Goal: Task Accomplishment & Management: Complete application form

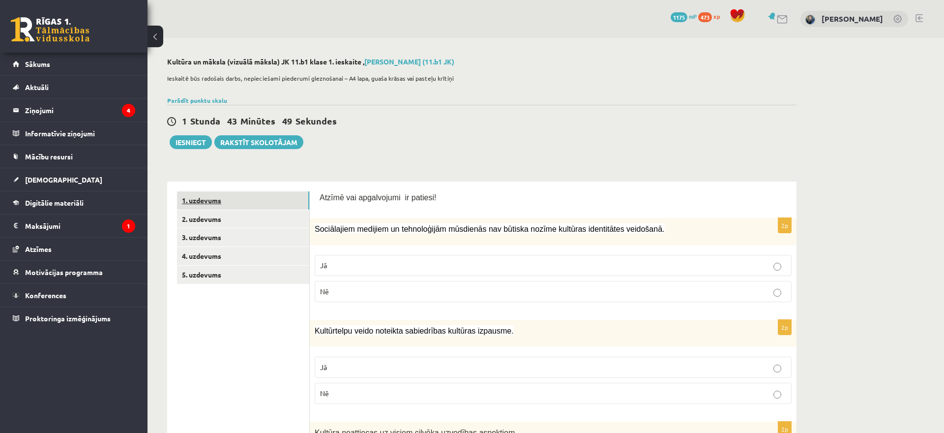
click at [229, 199] on link "1. uzdevums" at bounding box center [243, 200] width 132 height 18
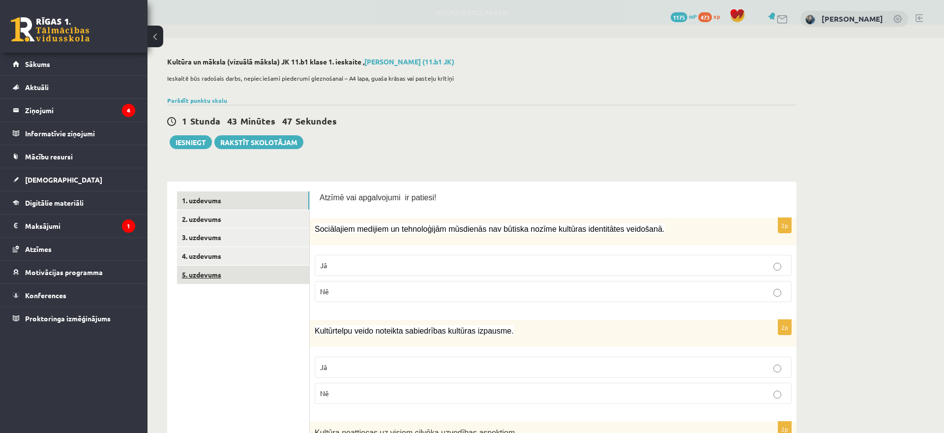
click at [215, 277] on link "5. uzdevums" at bounding box center [243, 274] width 132 height 18
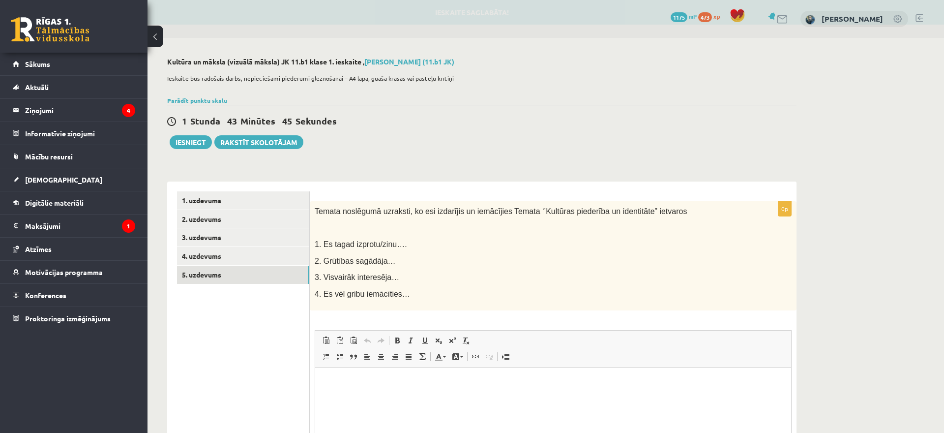
scroll to position [131, 0]
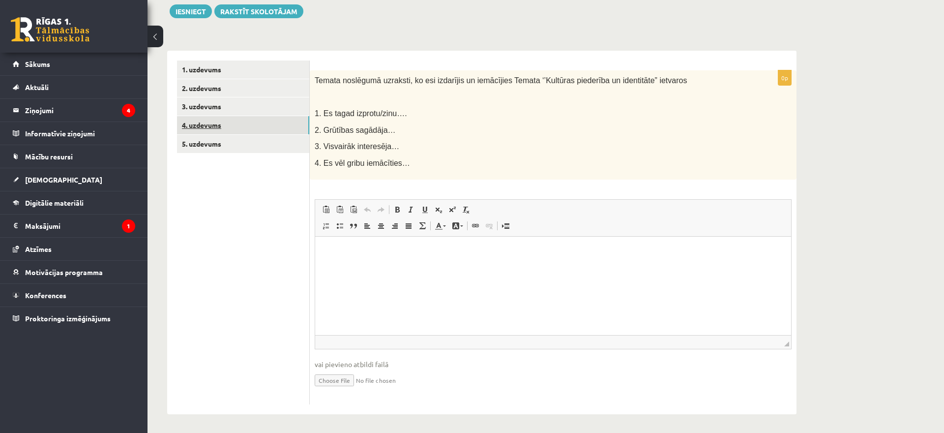
click at [252, 133] on link "4. uzdevums" at bounding box center [243, 125] width 132 height 18
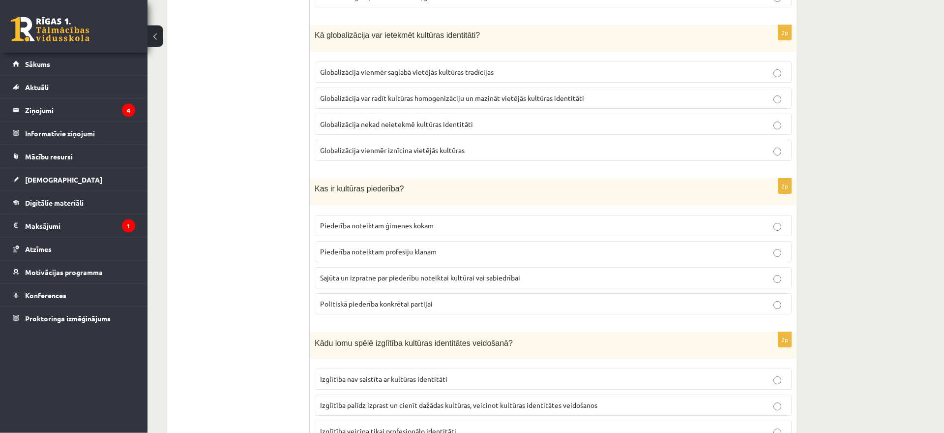
scroll to position [0, 0]
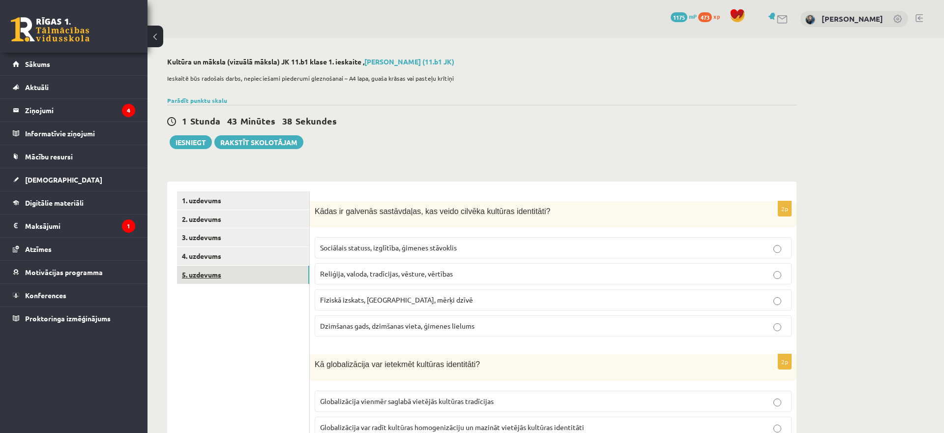
click at [208, 275] on link "5. uzdevums" at bounding box center [243, 274] width 132 height 18
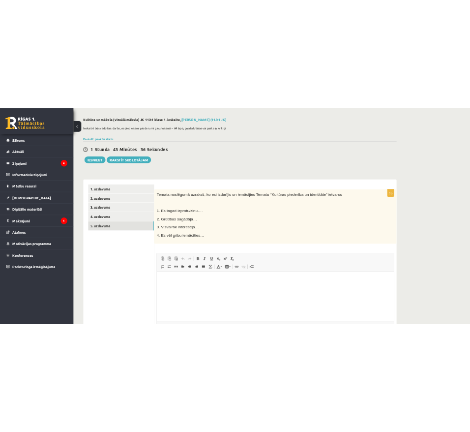
scroll to position [131, 0]
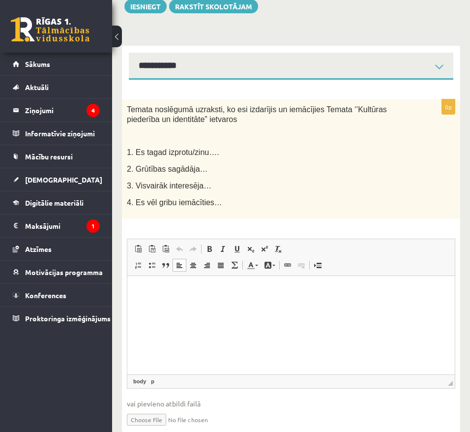
click at [290, 288] on p "Editor, wiswyg-editor-user-answer-47433853321840" at bounding box center [291, 290] width 308 height 10
drag, startPoint x: 125, startPoint y: 149, endPoint x: 228, endPoint y: 183, distance: 108.7
click at [228, 183] on div "Temata noslēgumā uzraksti, ko esi izdarījis un iemācījies Temata ‘’Kultūras pie…" at bounding box center [291, 158] width 338 height 119
copy div "1. Es tagad izprotu/zinu…. 2. Grūtības sagādāja… 3. Visvairāk interesēja…"
click at [229, 292] on p "Editor, wiswyg-editor-user-answer-47433853321840" at bounding box center [291, 290] width 308 height 10
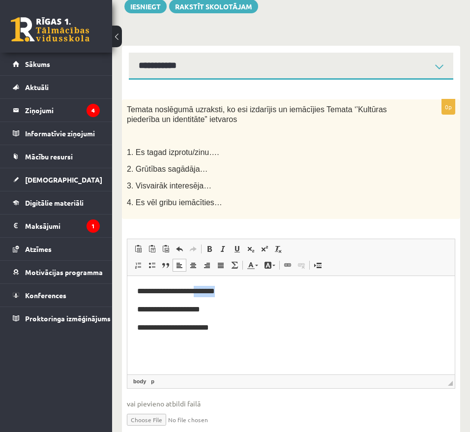
drag, startPoint x: 226, startPoint y: 293, endPoint x: 196, endPoint y: 295, distance: 30.1
click at [196, 295] on p "**********" at bounding box center [291, 290] width 308 height 11
click at [209, 315] on body "**********" at bounding box center [291, 309] width 308 height 48
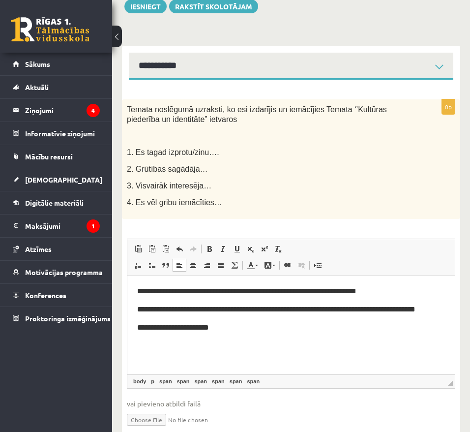
click at [376, 308] on span "**********" at bounding box center [276, 308] width 278 height 7
click at [245, 326] on p "**********" at bounding box center [291, 326] width 308 height 11
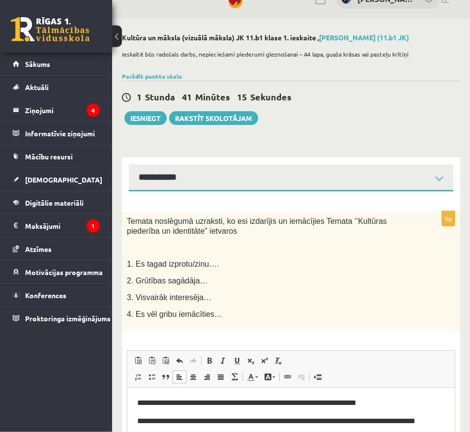
scroll to position [0, 0]
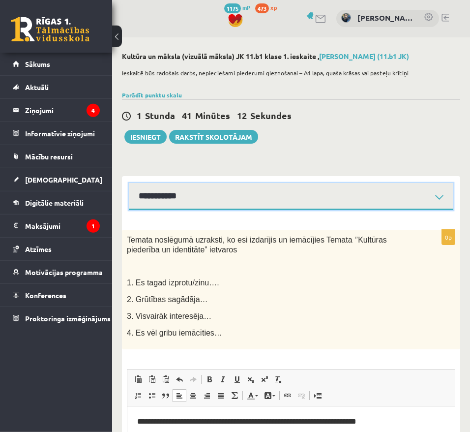
click at [129, 183] on select "**********" at bounding box center [291, 196] width 324 height 27
select select "**********"
click option "**********" at bounding box center [0, 0] width 0 height 0
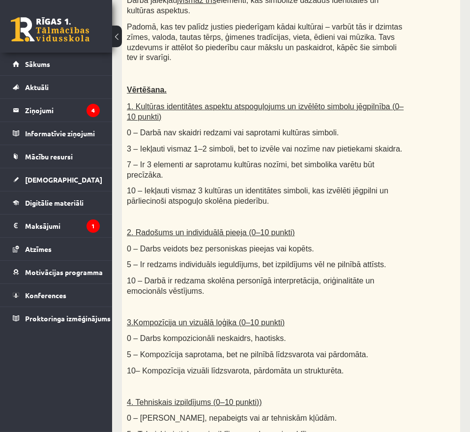
scroll to position [581, 0]
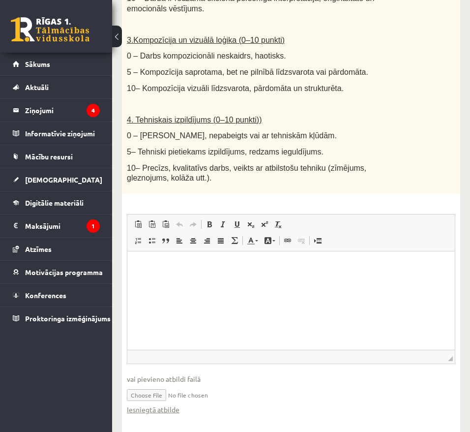
click at [149, 384] on input "file" at bounding box center [291, 394] width 328 height 20
type input "**********"
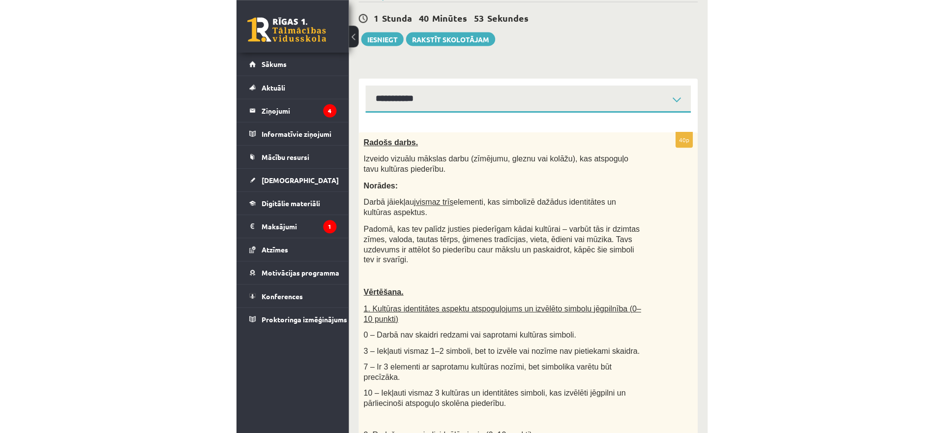
scroll to position [91, 0]
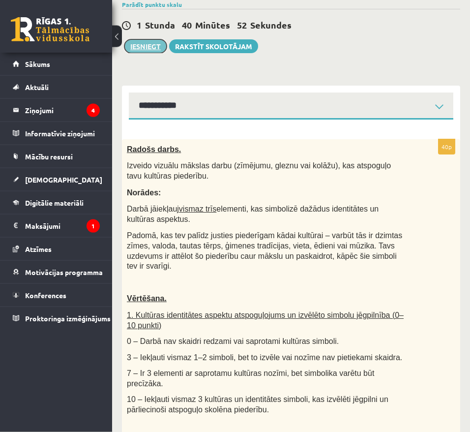
click at [155, 47] on button "Iesniegt" at bounding box center [145, 46] width 42 height 14
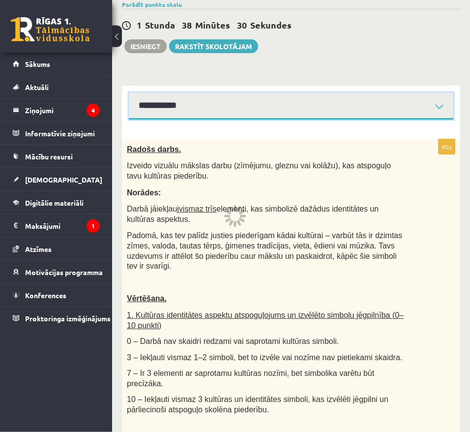
click at [129, 92] on select "**********" at bounding box center [291, 105] width 324 height 27
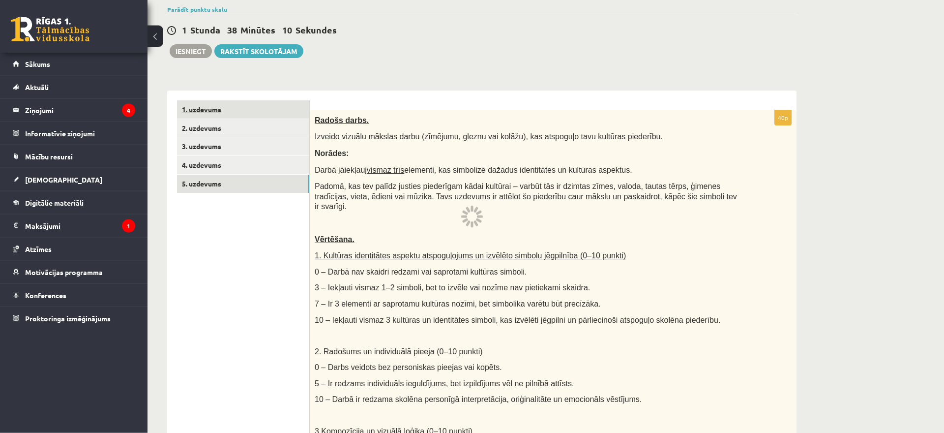
click at [270, 111] on link "1. uzdevums" at bounding box center [243, 109] width 132 height 18
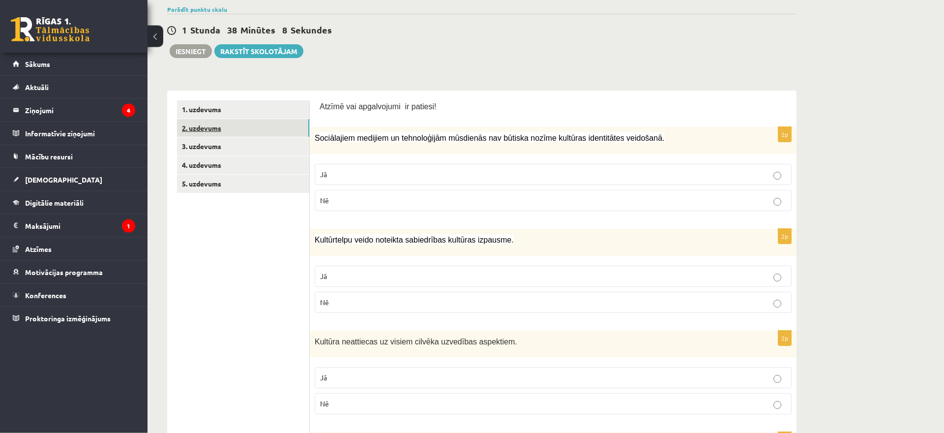
click at [268, 132] on link "2. uzdevums" at bounding box center [243, 128] width 132 height 18
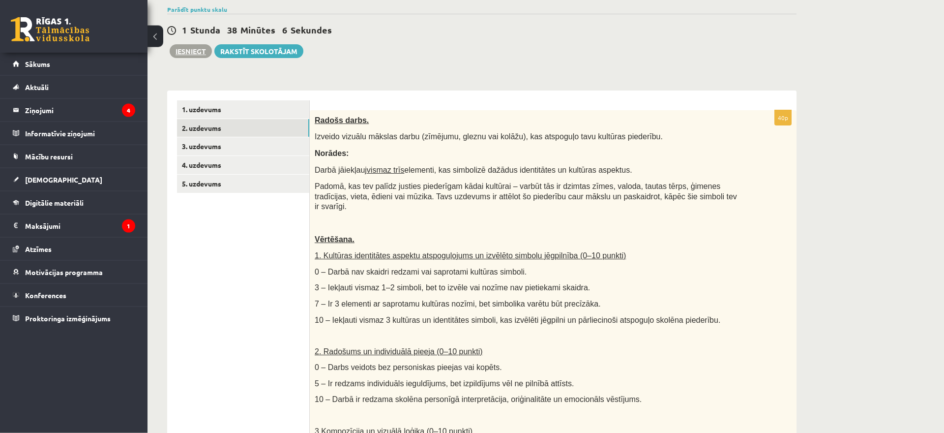
scroll to position [0, 0]
click at [238, 172] on link "4. uzdevums" at bounding box center [243, 165] width 132 height 18
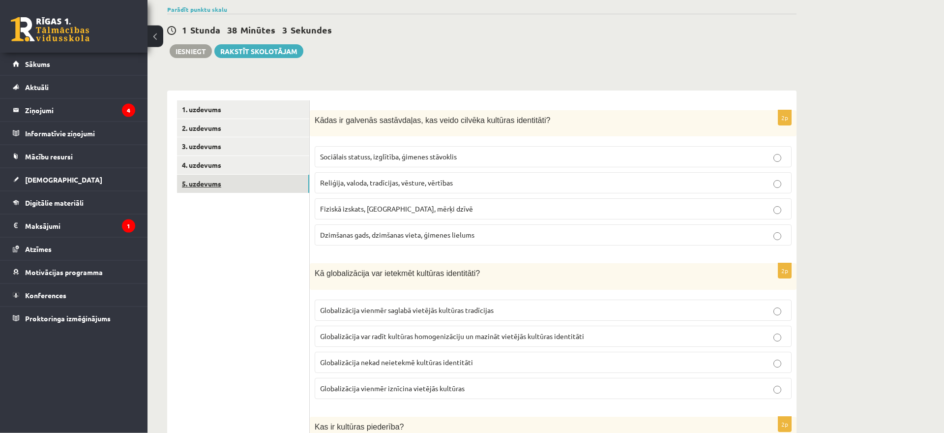
click at [237, 190] on link "5. uzdevums" at bounding box center [243, 183] width 132 height 18
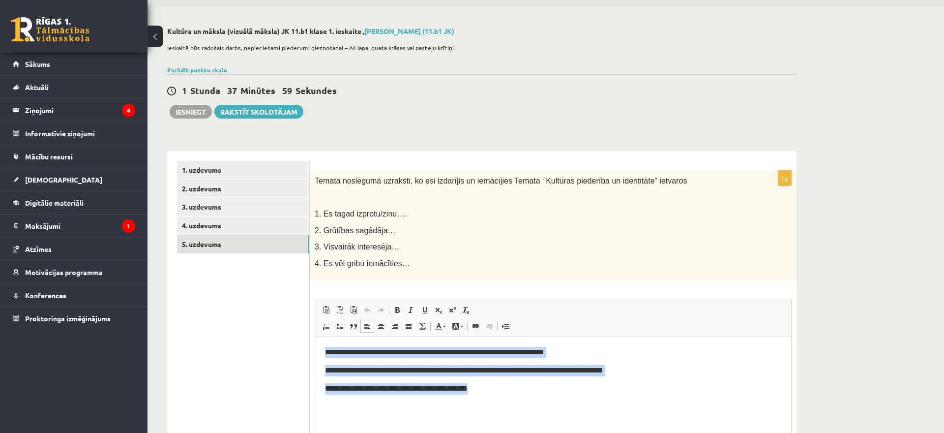
drag, startPoint x: 479, startPoint y: 381, endPoint x: 298, endPoint y: 339, distance: 186.1
click at [315, 339] on html "**********" at bounding box center [553, 386] width 476 height 98
copy body "**********"
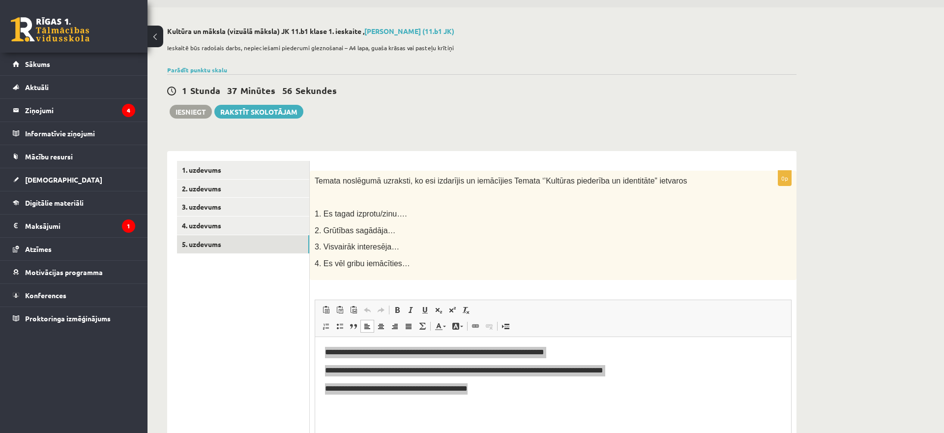
click at [257, 299] on ul "1. uzdevums 2. uzdevums 3. uzdevums 4. uzdevums 5. uzdevums" at bounding box center [243, 333] width 133 height 344
click at [260, 220] on link "4. uzdevums" at bounding box center [243, 225] width 132 height 18
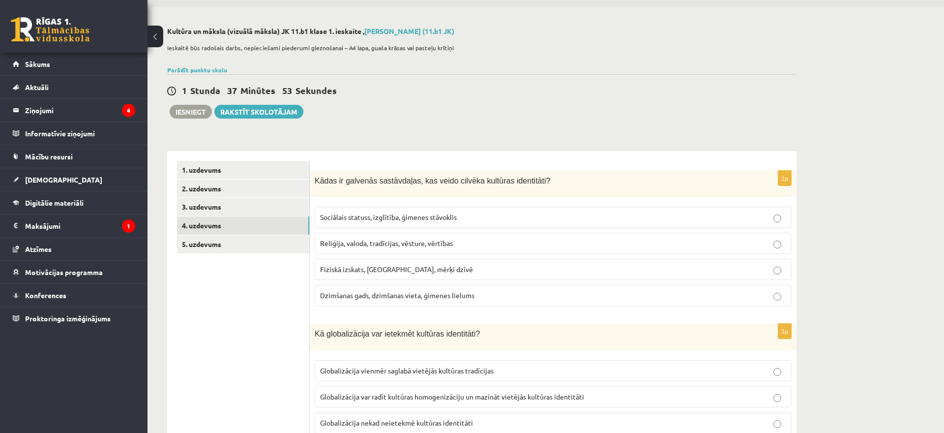
click at [449, 277] on label "Fiziskā izskats, hobiji, mērķi dzīvē" at bounding box center [553, 269] width 477 height 21
click at [450, 243] on span "Reliģija, valoda, tradīcijas, vēsture, vērtības" at bounding box center [386, 242] width 133 height 9
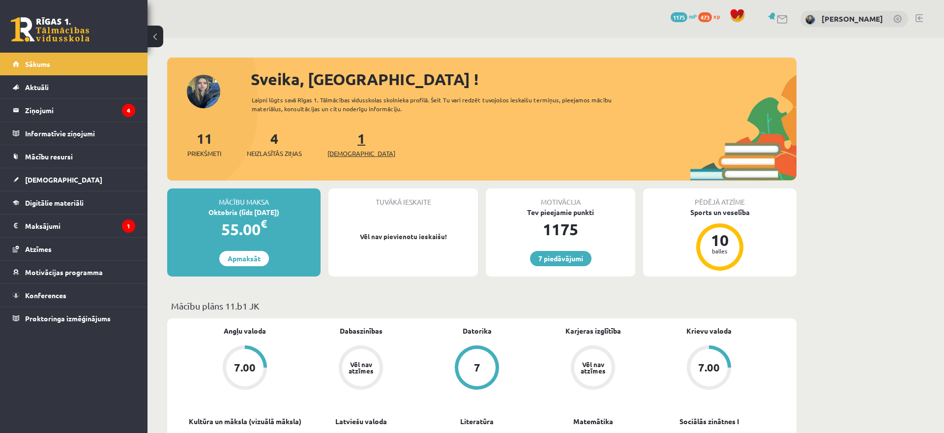
click at [348, 143] on link "1 Ieskaites" at bounding box center [361, 143] width 68 height 29
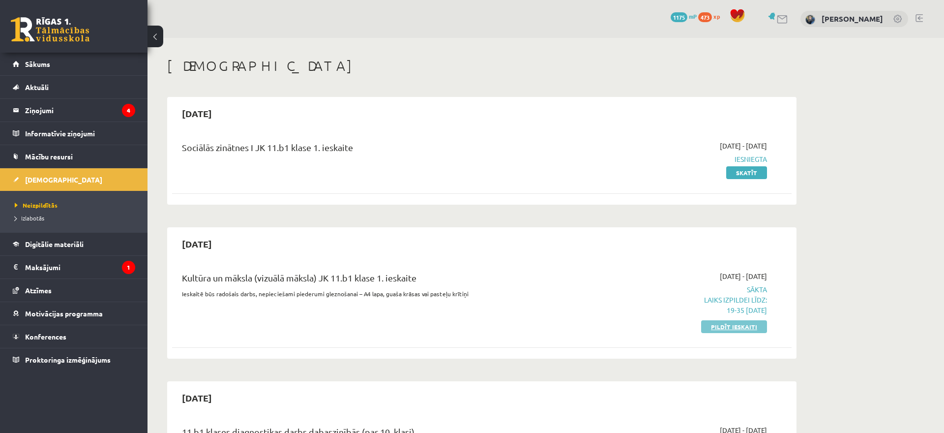
click at [759, 326] on link "Pildīt ieskaiti" at bounding box center [734, 326] width 66 height 13
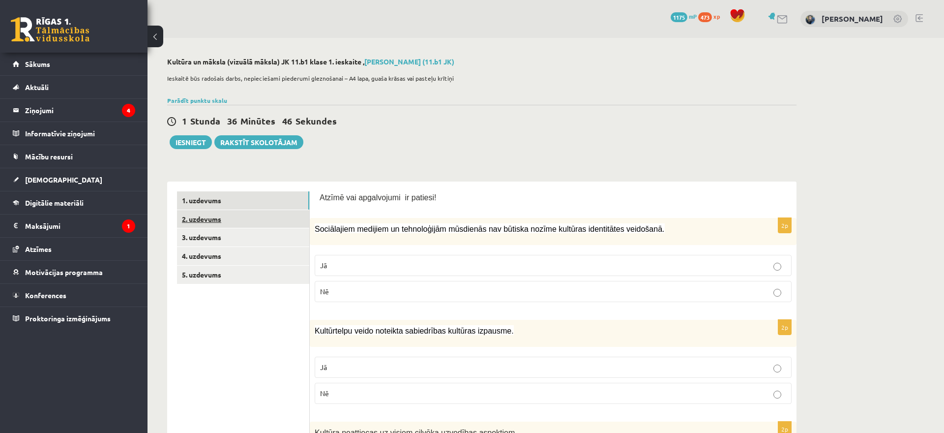
click at [257, 227] on link "2. uzdevums" at bounding box center [243, 219] width 132 height 18
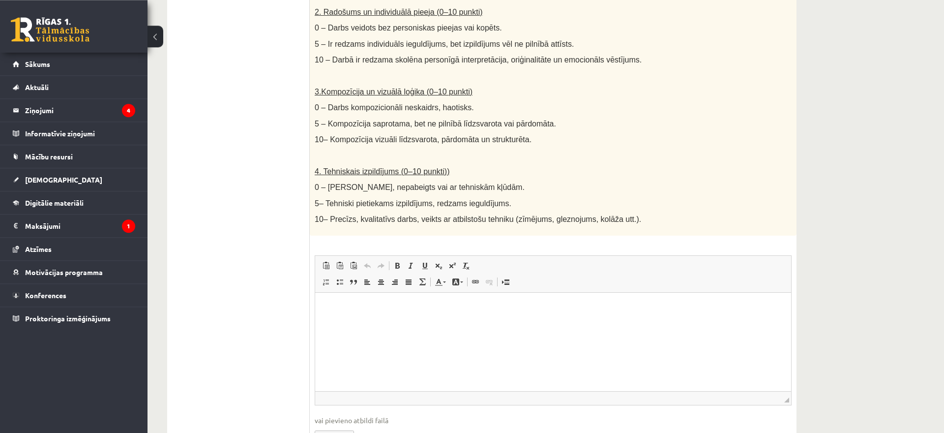
scroll to position [486, 0]
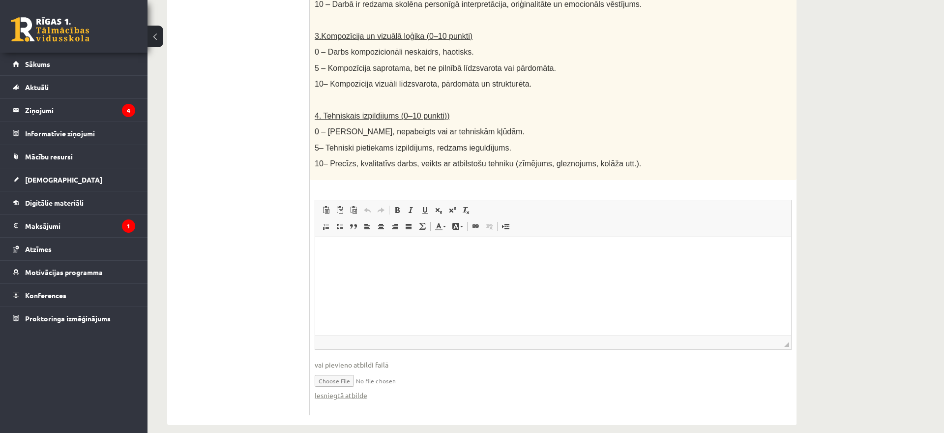
click at [333, 370] on input "file" at bounding box center [553, 380] width 477 height 20
type input "**********"
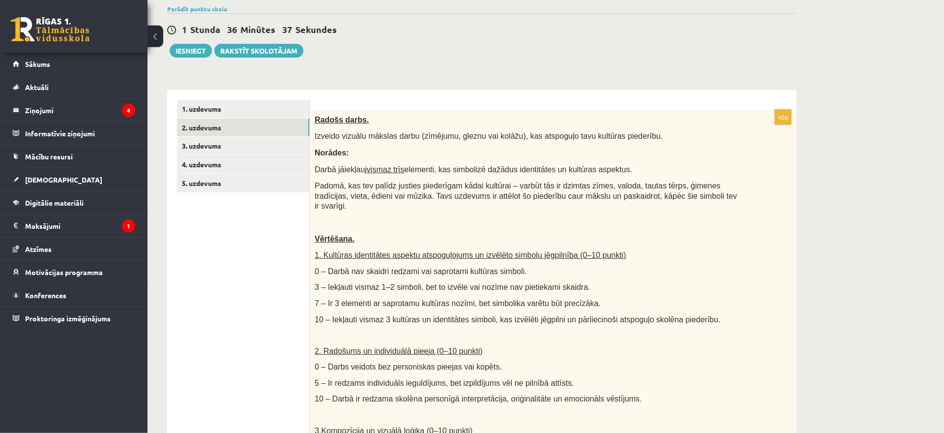
scroll to position [90, 0]
click at [280, 151] on link "3. uzdevums" at bounding box center [243, 147] width 132 height 18
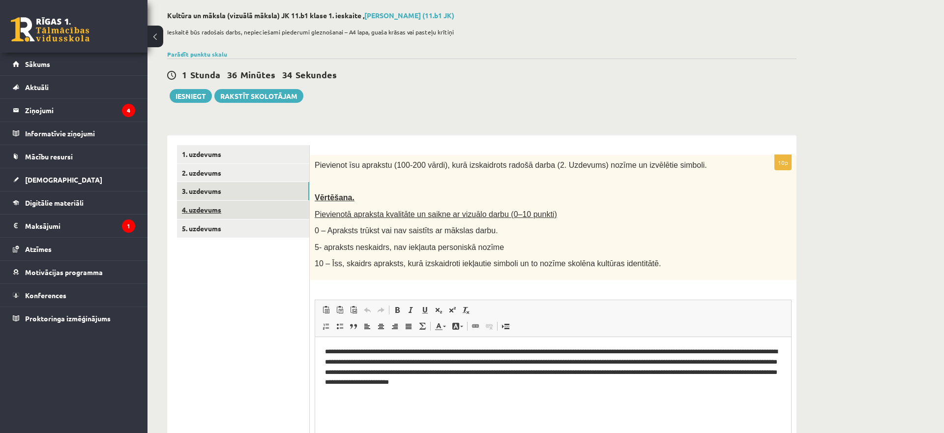
scroll to position [0, 0]
click at [262, 217] on link "4. uzdevums" at bounding box center [243, 210] width 132 height 18
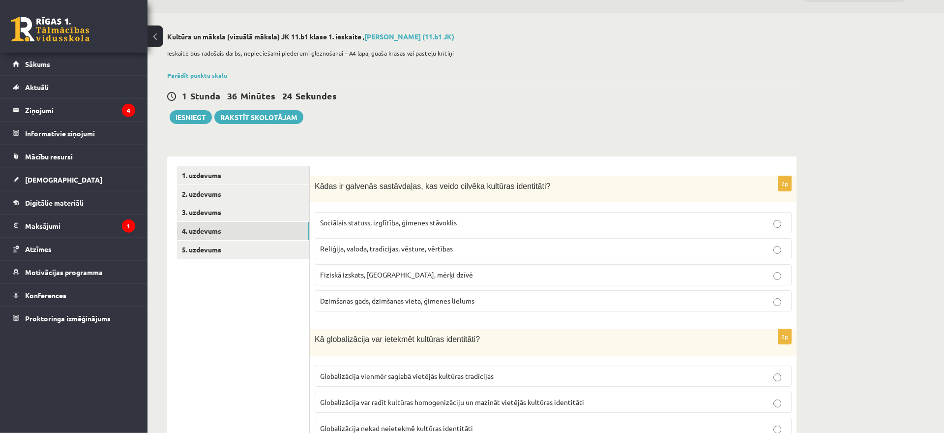
scroll to position [23, 0]
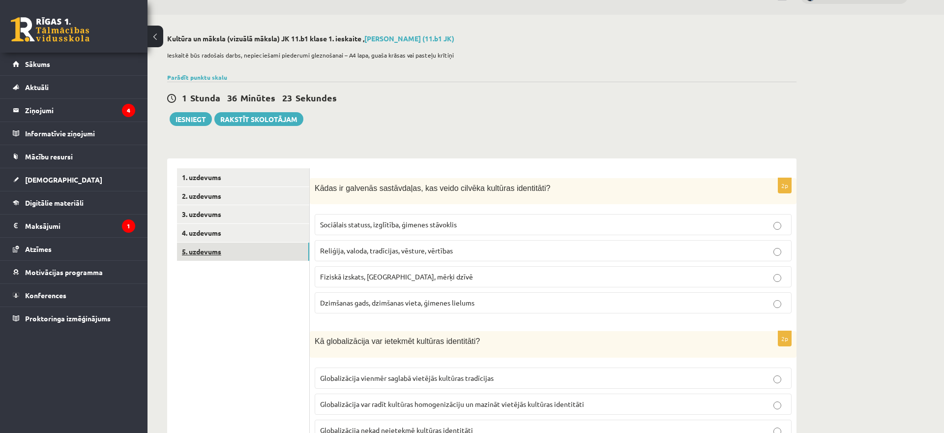
click at [258, 245] on link "5. uzdevums" at bounding box center [243, 251] width 132 height 18
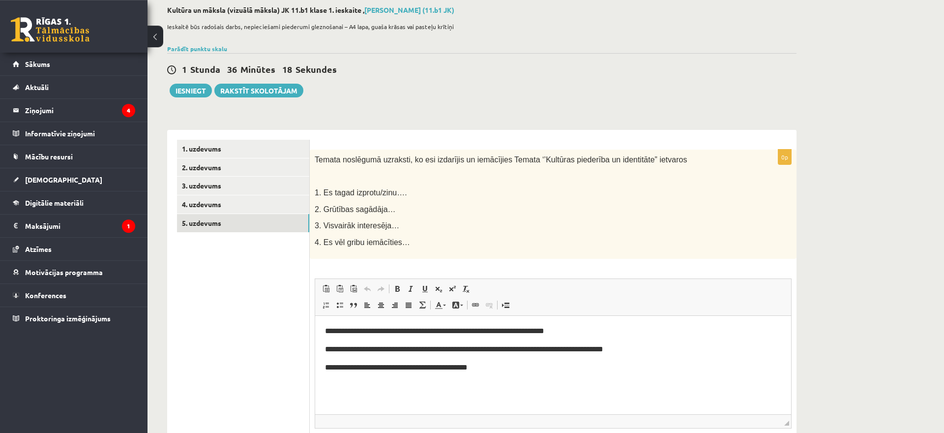
scroll to position [55, 0]
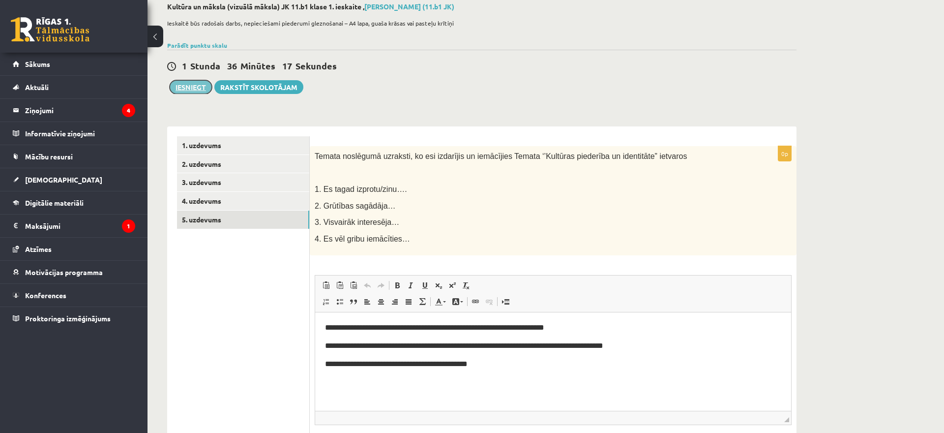
click at [196, 82] on button "Iesniegt" at bounding box center [191, 87] width 42 height 14
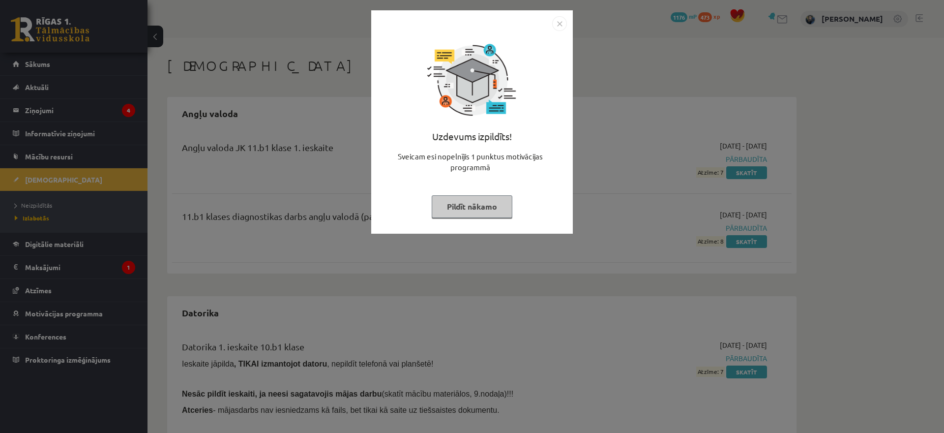
click at [484, 210] on button "Pildīt nākamo" at bounding box center [472, 206] width 81 height 23
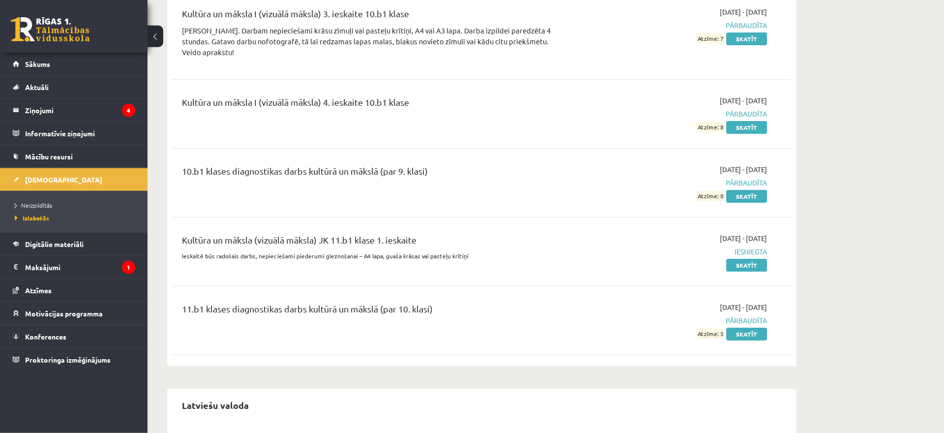
scroll to position [1934, 0]
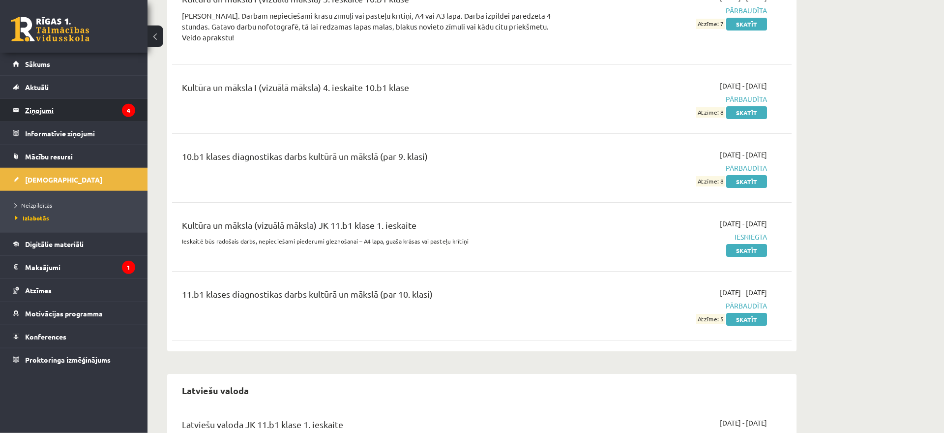
click at [51, 115] on legend "Ziņojumi 4" at bounding box center [80, 110] width 110 height 23
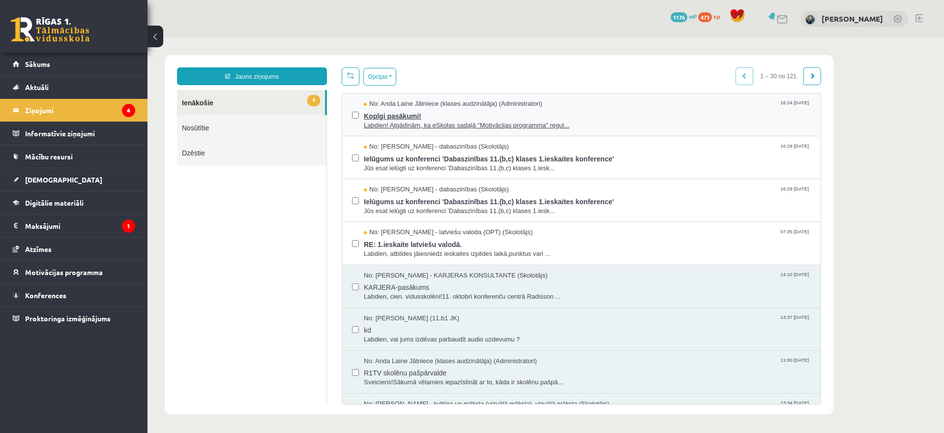
click at [438, 125] on span "Labdien! Atgādinām, ka eSkolas sadaļā "Motivācijas programma" regul..." at bounding box center [587, 125] width 447 height 9
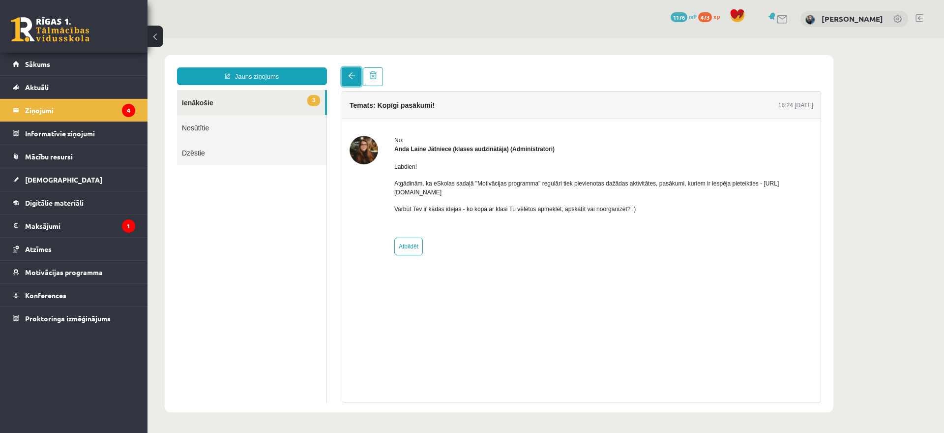
click at [348, 80] on link at bounding box center [352, 76] width 20 height 19
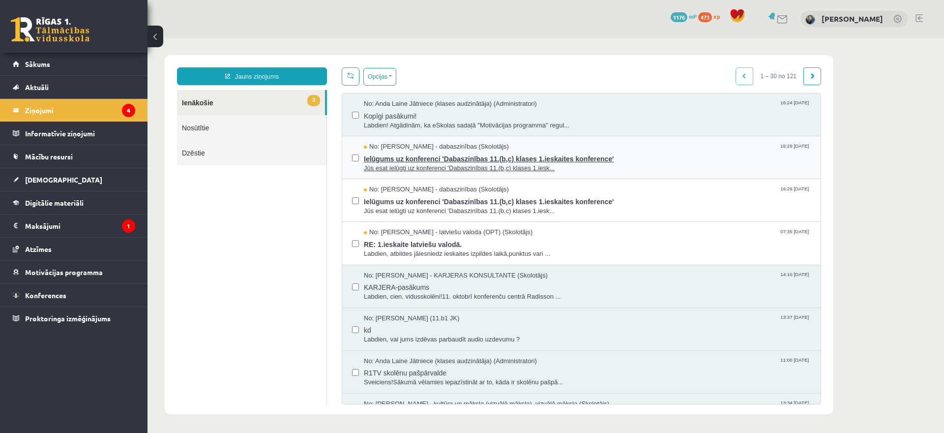
click at [386, 161] on span "Ielūgums uz konferenci 'Dabaszinības 11.(b,c) klases 1.ieskaites konference'" at bounding box center [587, 157] width 447 height 12
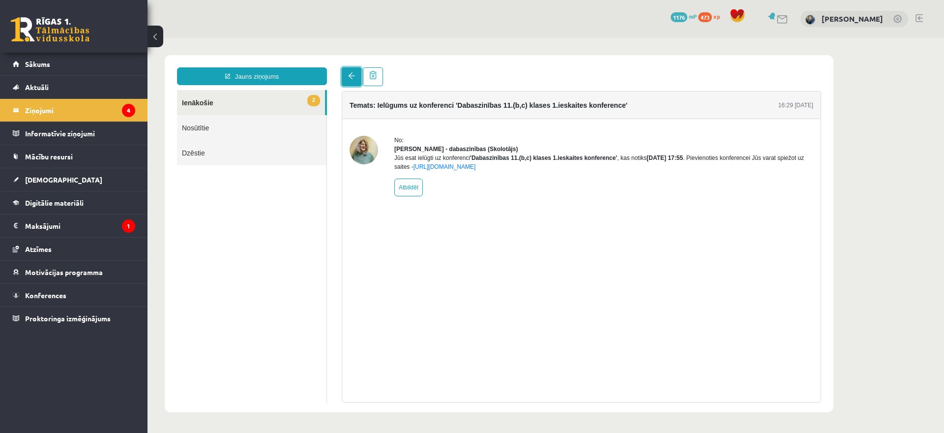
click at [352, 84] on link at bounding box center [352, 76] width 20 height 19
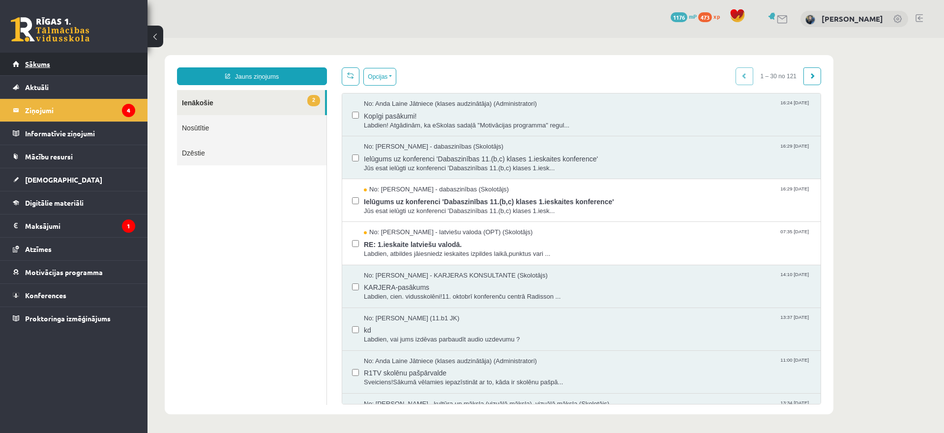
click at [32, 67] on span "Sākums" at bounding box center [37, 63] width 25 height 9
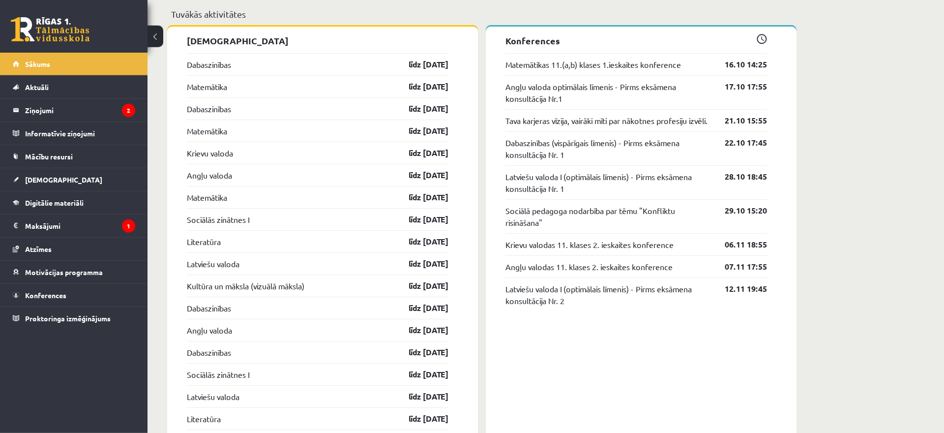
scroll to position [880, 0]
click at [424, 86] on link "līdz [DATE]" at bounding box center [419, 86] width 57 height 12
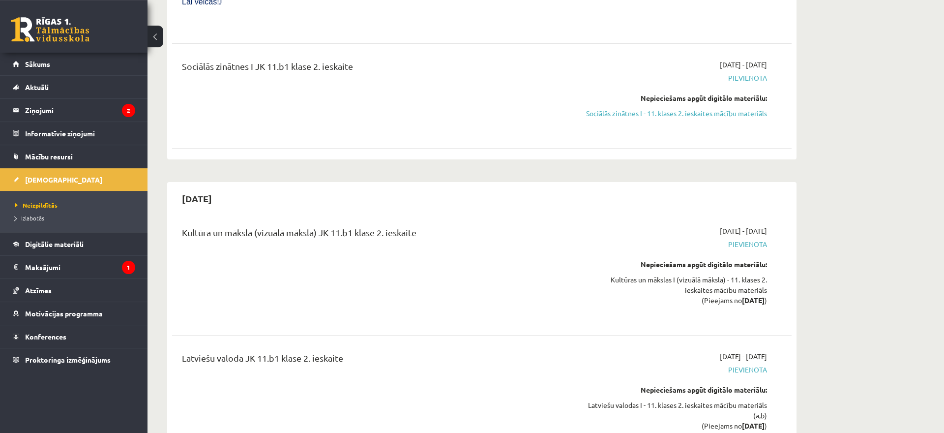
scroll to position [1882, 0]
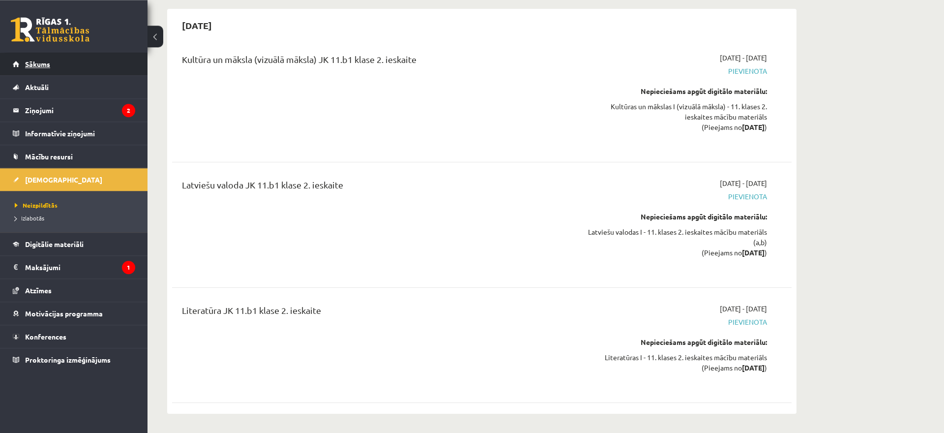
click at [56, 66] on link "Sākums" at bounding box center [74, 64] width 122 height 23
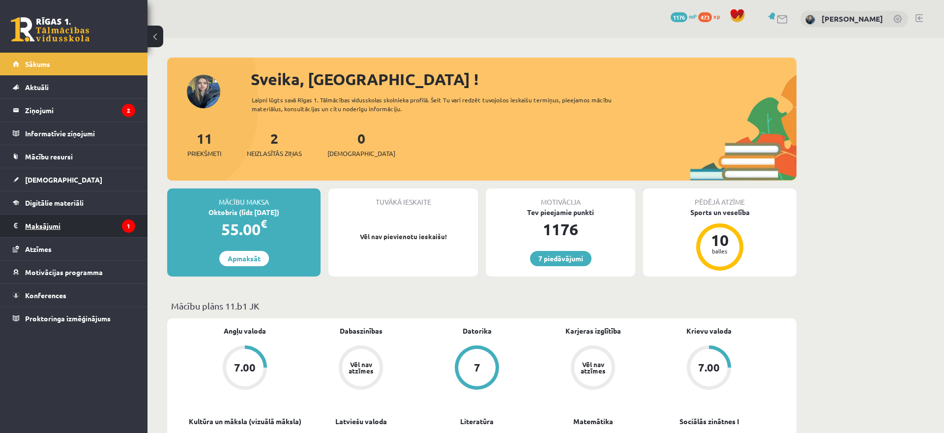
click at [74, 232] on legend "Maksājumi 1" at bounding box center [80, 225] width 110 height 23
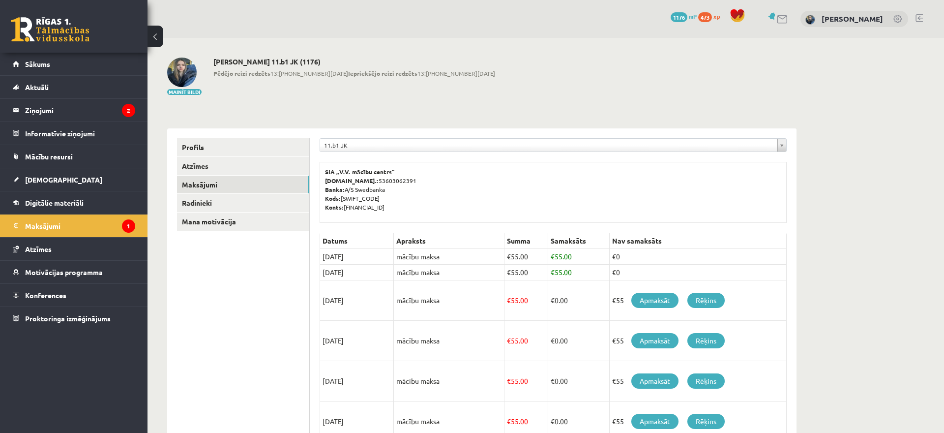
click at [918, 19] on link at bounding box center [918, 18] width 7 height 8
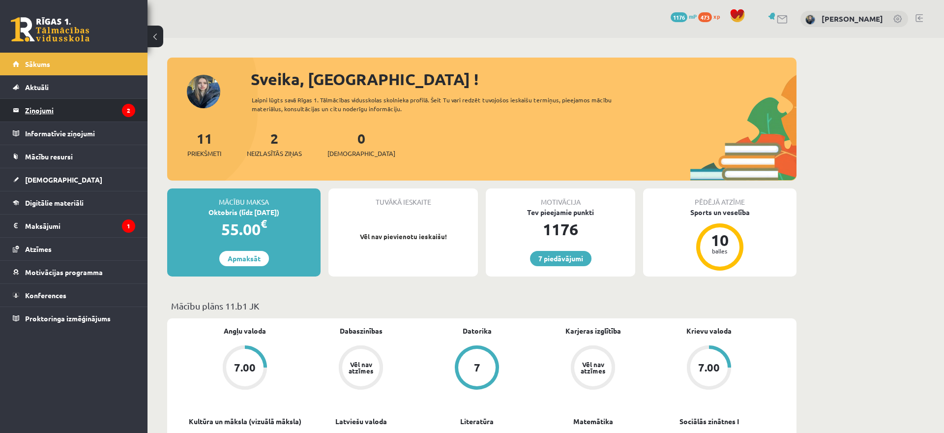
click at [59, 100] on legend "Ziņojumi 2" at bounding box center [80, 110] width 110 height 23
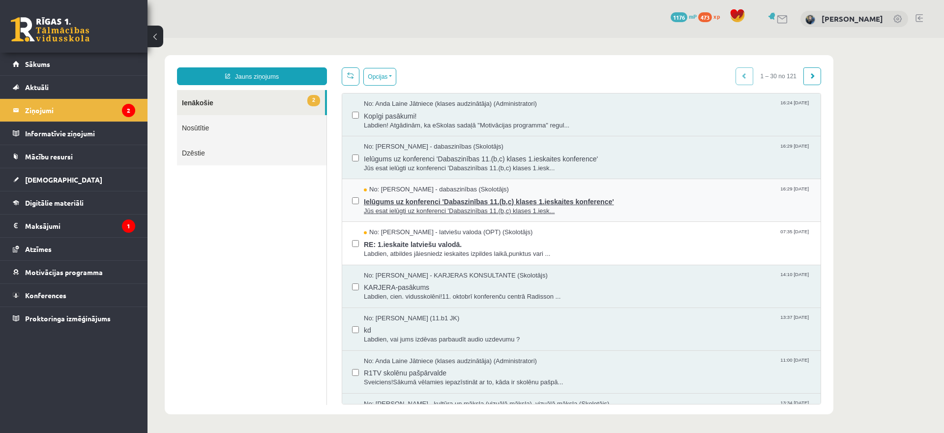
click at [429, 209] on span "Jūs esat ielūgti uz konferenci 'Dabaszinības 11.(b,c) klases 1.iesk..." at bounding box center [587, 210] width 447 height 9
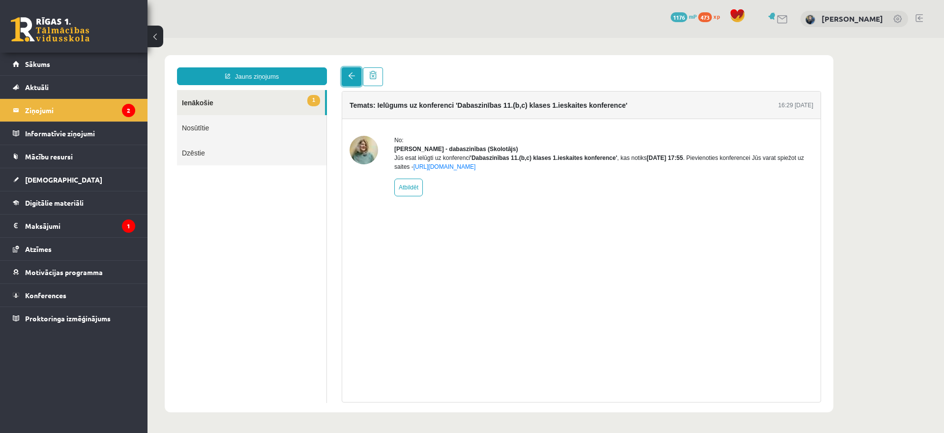
click at [346, 75] on link at bounding box center [352, 76] width 20 height 19
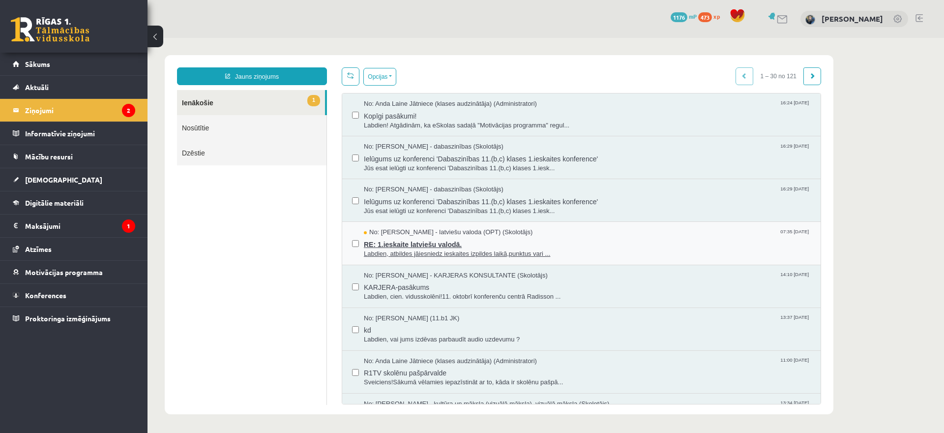
click at [390, 246] on span "RE: 1.ieskaite latviešu valodā." at bounding box center [587, 243] width 447 height 12
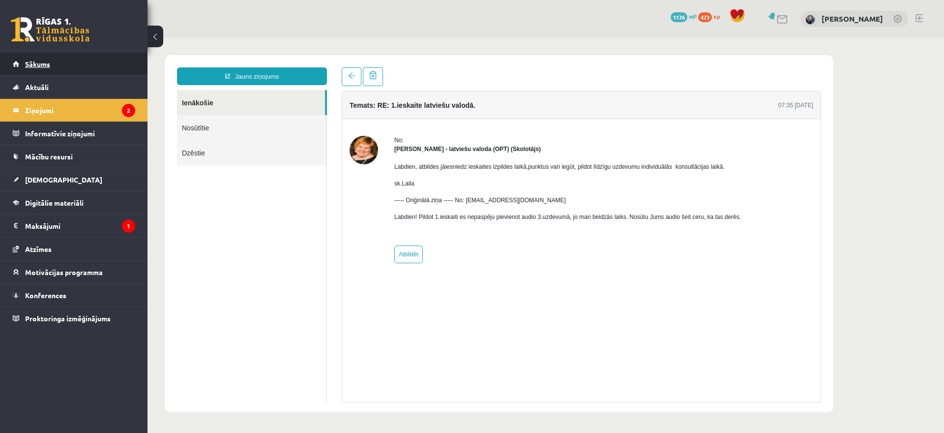
click at [103, 70] on link "Sākums" at bounding box center [74, 64] width 122 height 23
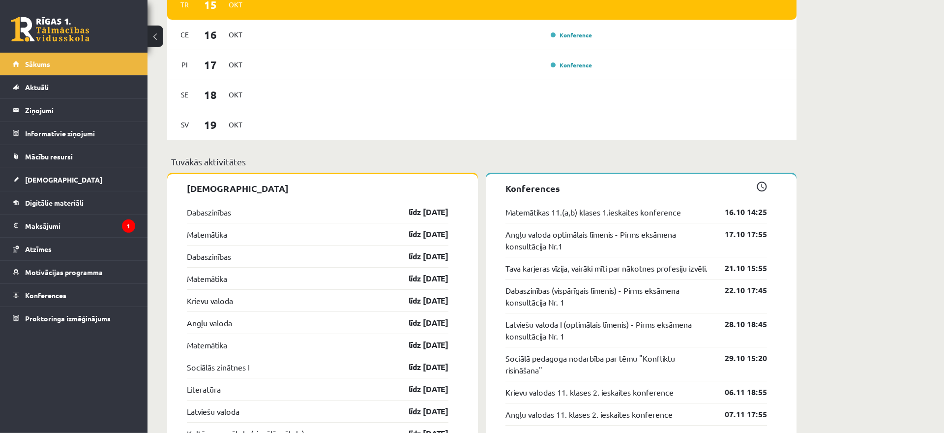
scroll to position [902, 0]
